Goal: Task Accomplishment & Management: Manage account settings

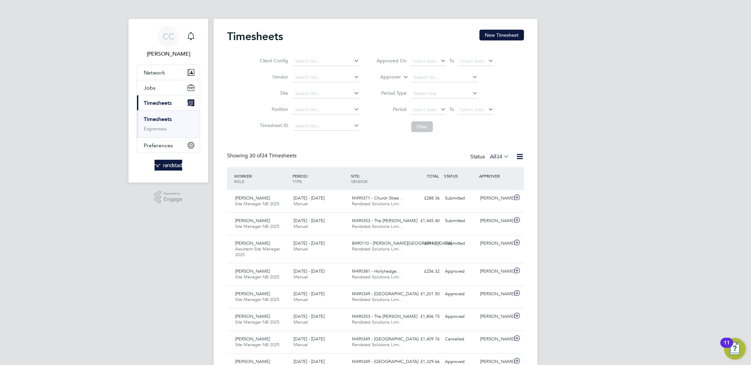
click at [398, 196] on span "M490371 - Church Stree…" at bounding box center [377, 198] width 51 height 6
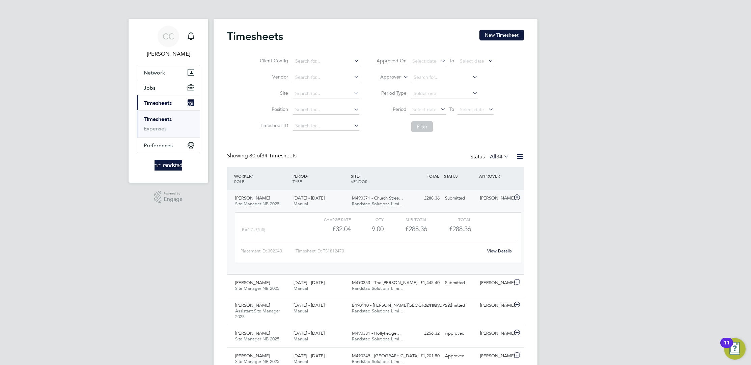
click at [398, 196] on span "M490371 - Church Stree…" at bounding box center [377, 198] width 51 height 6
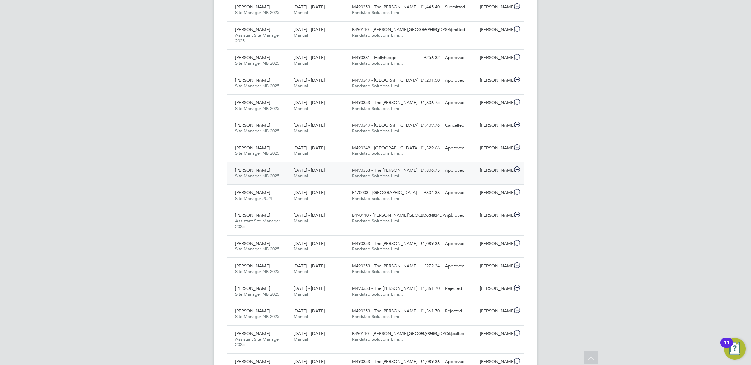
scroll to position [222, 0]
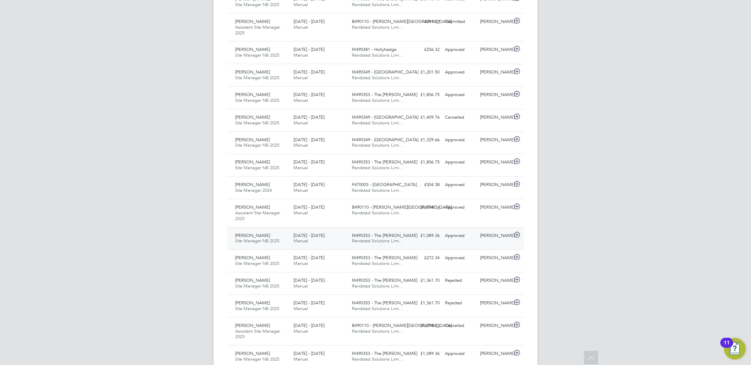
click at [380, 236] on span "M490353 - The [PERSON_NAME]" at bounding box center [384, 236] width 65 height 6
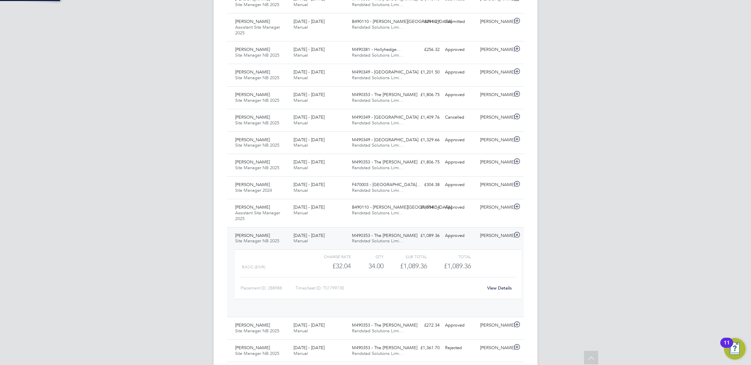
scroll to position [11, 65]
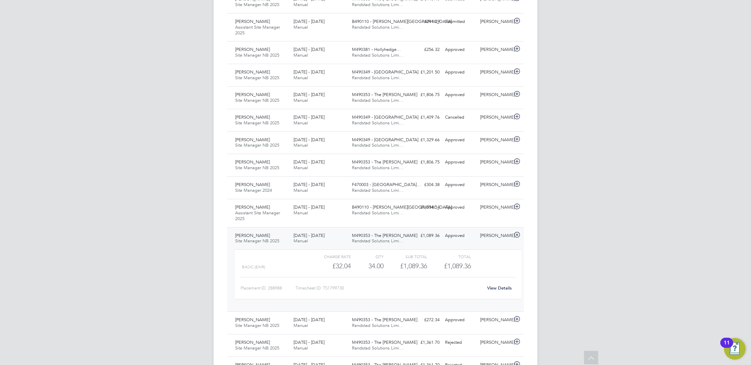
click at [498, 290] on link "View Details" at bounding box center [499, 288] width 25 height 6
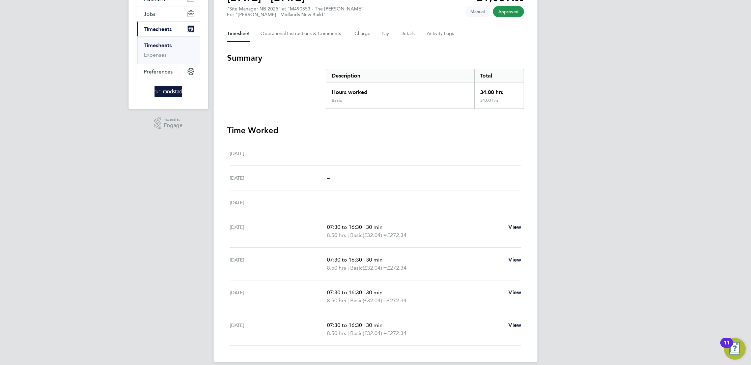
scroll to position [80, 0]
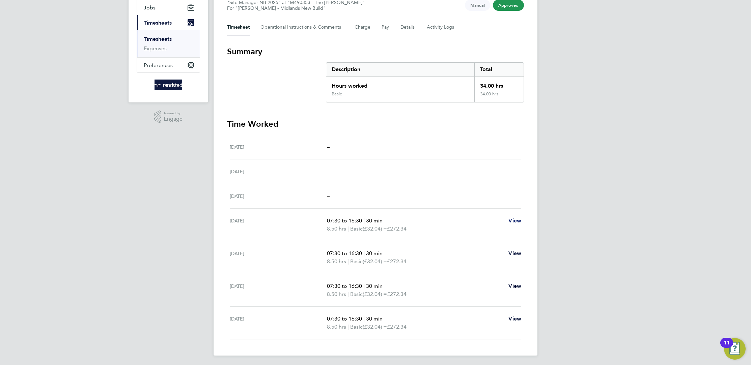
click at [517, 218] on span "View" at bounding box center [514, 221] width 13 height 6
select select "30"
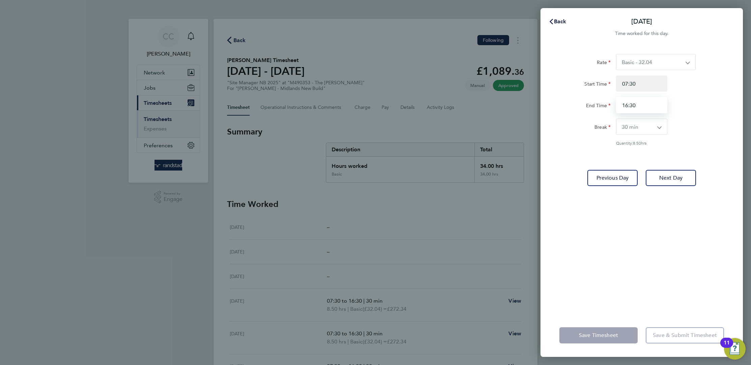
click at [631, 103] on input "16:30" at bounding box center [641, 105] width 51 height 16
click at [649, 58] on select "Basic - 32.04 Basic - 40.15" at bounding box center [651, 62] width 71 height 16
select select "30"
click at [560, 18] on button "Back" at bounding box center [557, 21] width 31 height 13
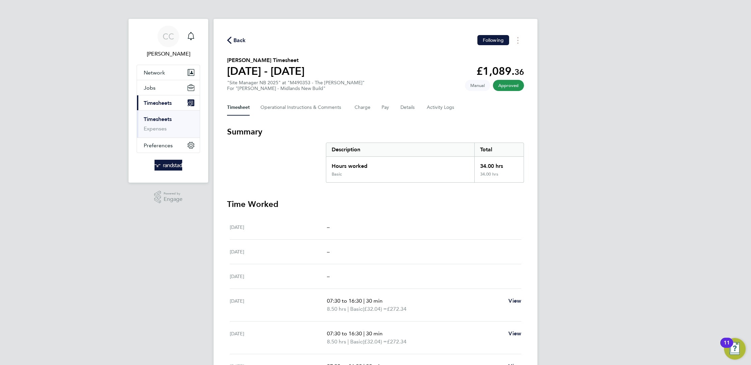
click at [230, 39] on icon "button" at bounding box center [229, 40] width 4 height 7
